Goal: Task Accomplishment & Management: Manage account settings

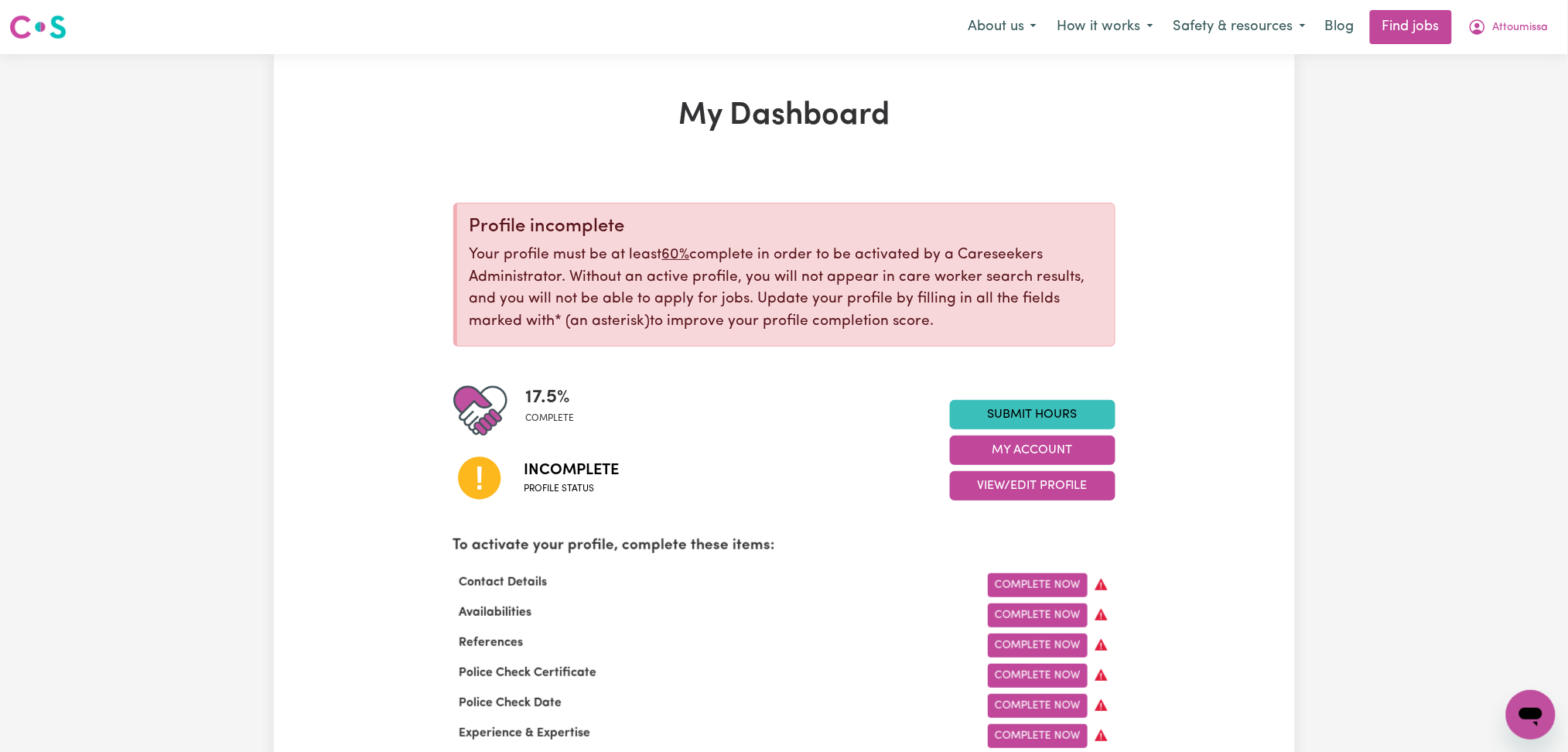
click at [1489, 26] on button "Attoumissa" at bounding box center [1509, 27] width 100 height 32
click at [1488, 114] on link "Logout" at bounding box center [1497, 118] width 123 height 30
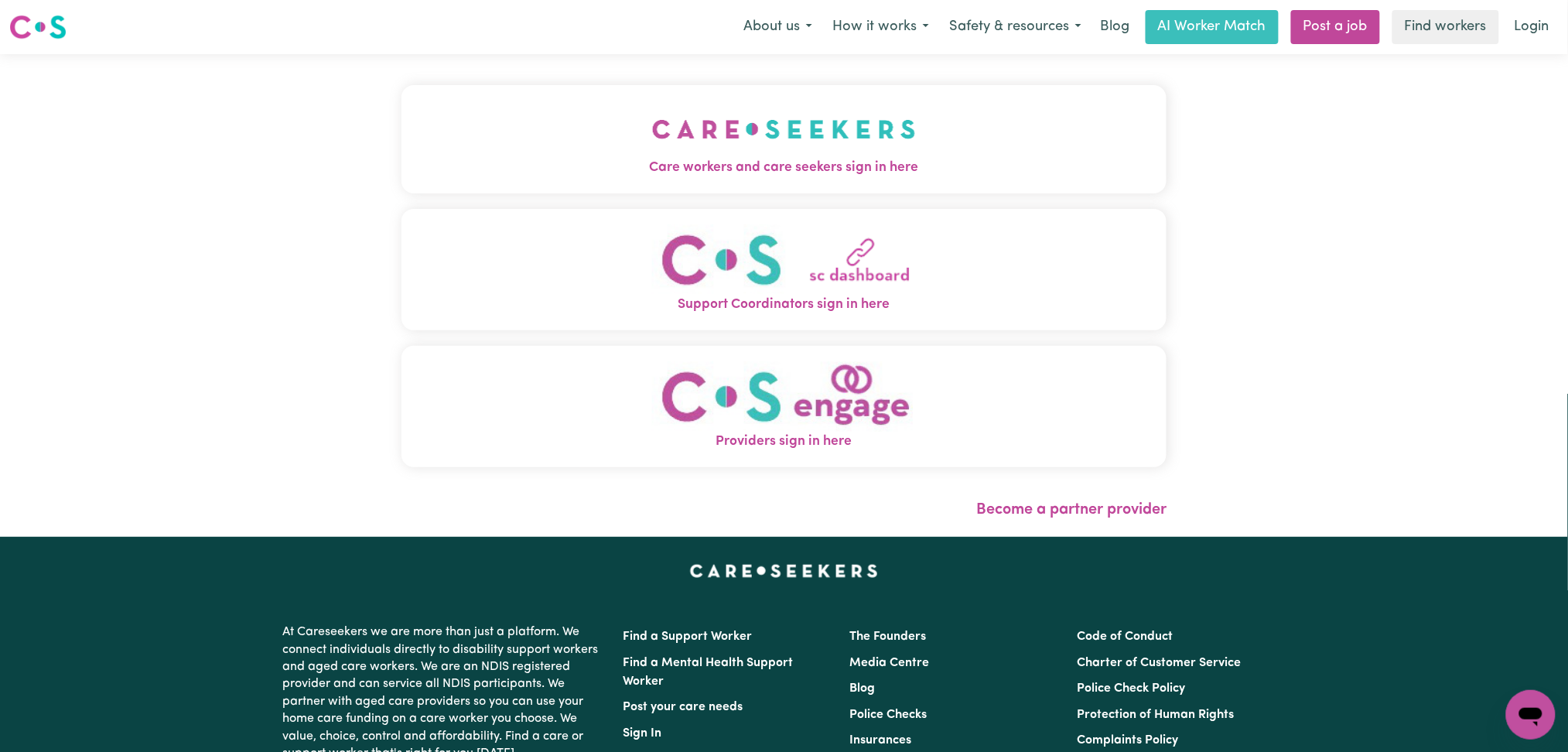
click at [446, 132] on button "Care workers and care seekers sign in here" at bounding box center [785, 139] width 766 height 108
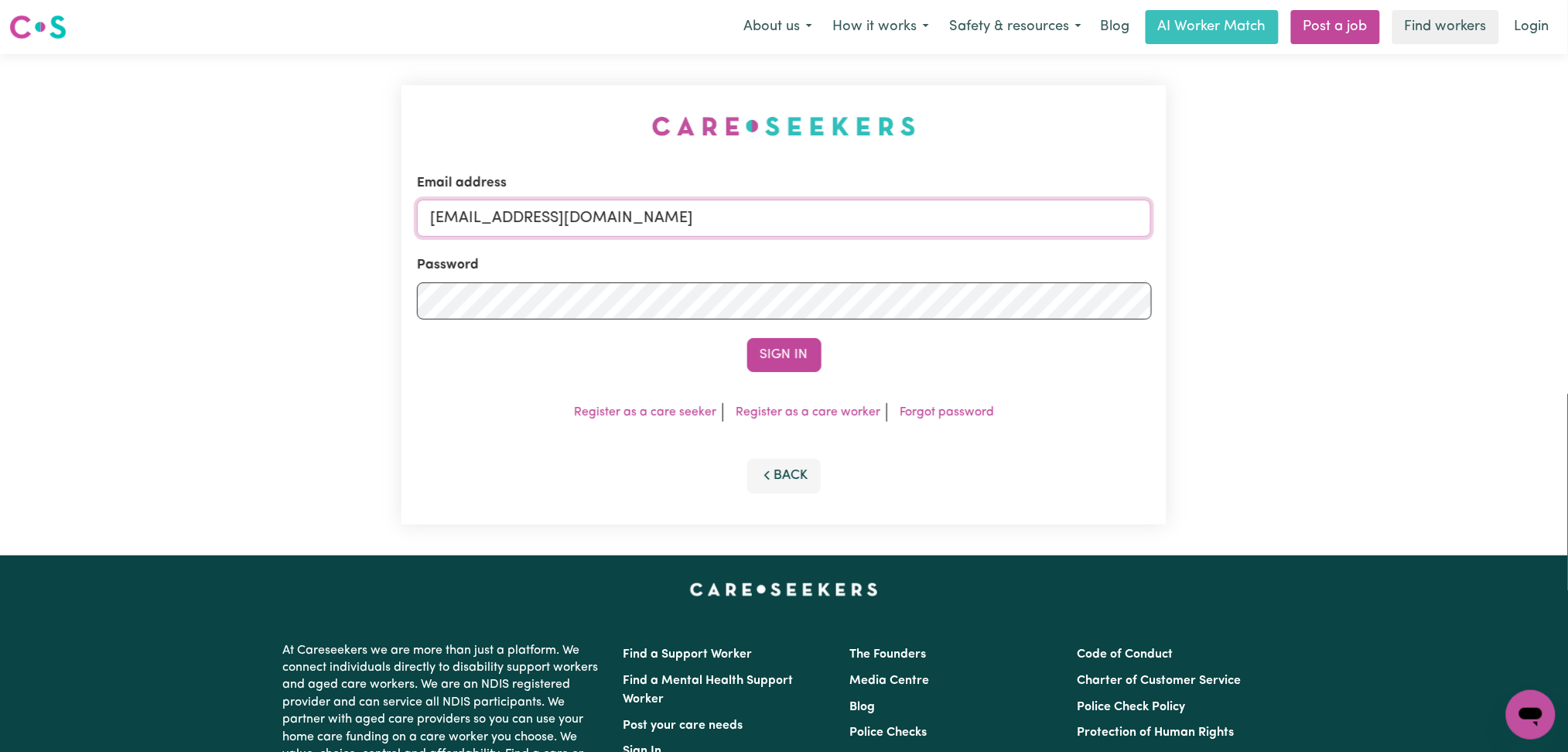
click at [559, 203] on input "[EMAIL_ADDRESS][DOMAIN_NAME]" at bounding box center [784, 218] width 735 height 37
click at [583, 209] on input "[EMAIL_ADDRESS][DOMAIN_NAME]" at bounding box center [784, 218] width 735 height 37
drag, startPoint x: 510, startPoint y: 217, endPoint x: 951, endPoint y: 261, distance: 443.2
click at [959, 259] on form "Email address Superuser~[EMAIL_ADDRESS][DOMAIN_NAME] Password Sign In" at bounding box center [784, 273] width 735 height 199
type input "Superuser~[EMAIL_ADDRESS][DOMAIN_NAME]"
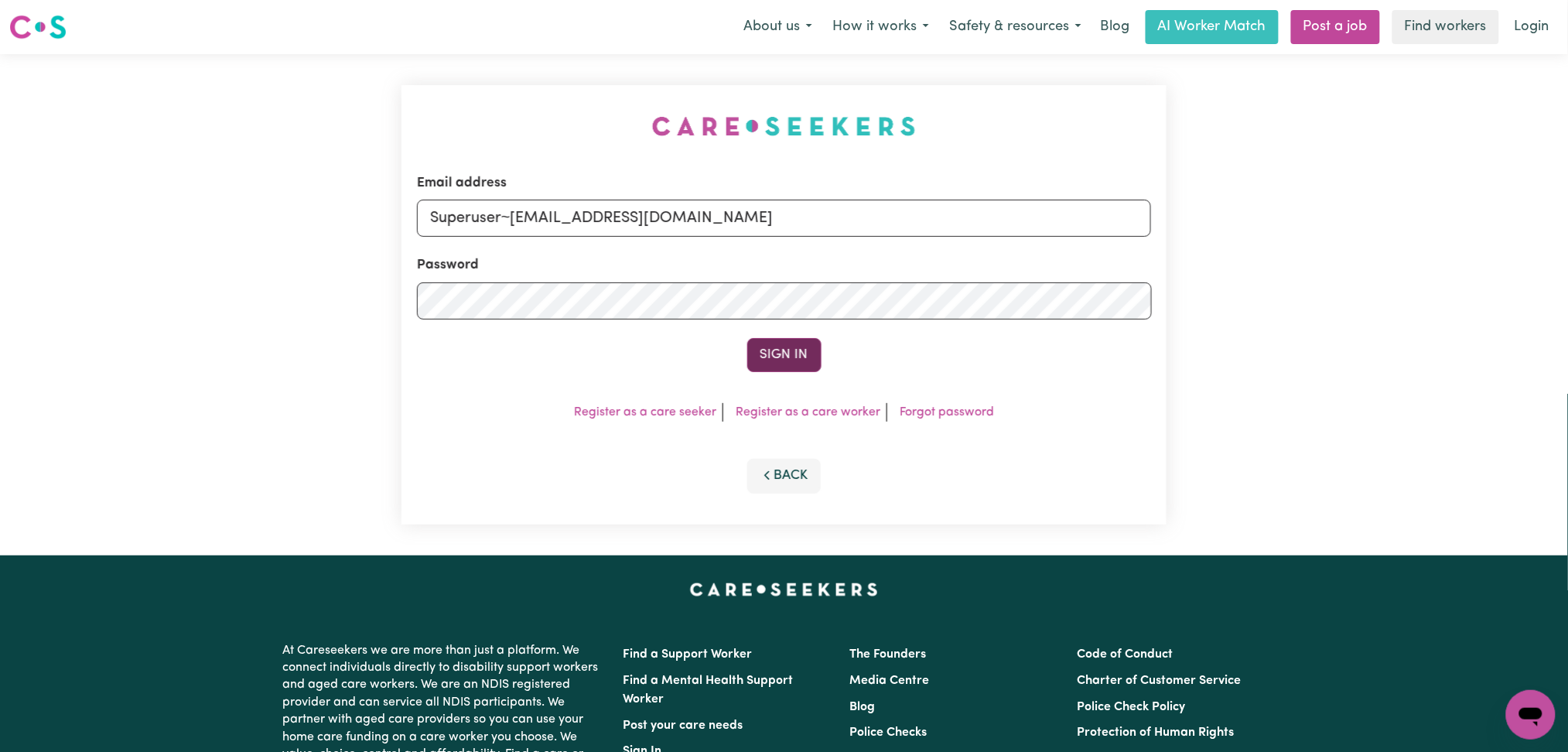
click at [781, 355] on button "Sign In" at bounding box center [784, 355] width 74 height 34
